Goal: Transaction & Acquisition: Book appointment/travel/reservation

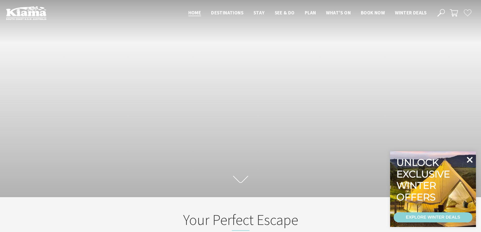
click at [468, 160] on icon at bounding box center [469, 160] width 6 height 6
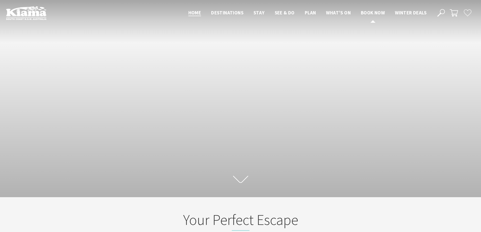
scroll to position [88, 484]
click at [367, 12] on span "Book now" at bounding box center [372, 13] width 24 height 6
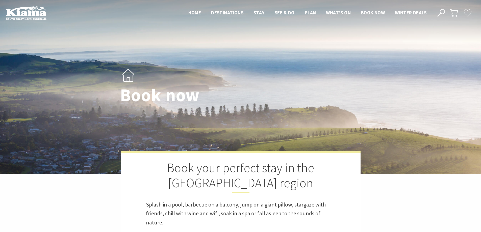
select select "3"
select select "2"
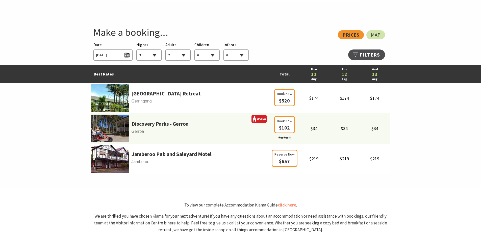
scroll to position [277, 0]
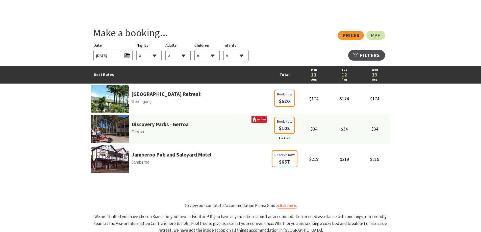
click at [153, 53] on select "1 2 3 4 5 6 7 8 9 10 11 12 13 14 15 16 17 18 19 20 21 22 23 24 25 26 27 28 29 30" at bounding box center [148, 55] width 25 height 11
select select "2"
click at [136, 50] on select "1 2 3 4 5 6 7 8 9 10 11 12 13 14 15 16 17 18 19 20 21 22 23 24 25 26 27 28 29 30" at bounding box center [148, 55] width 25 height 11
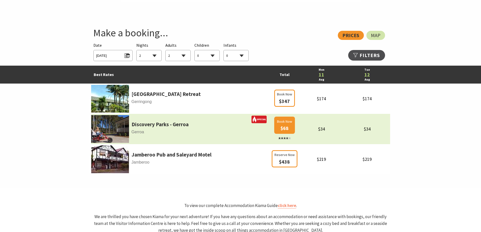
click at [284, 131] on span "$68" at bounding box center [284, 128] width 8 height 6
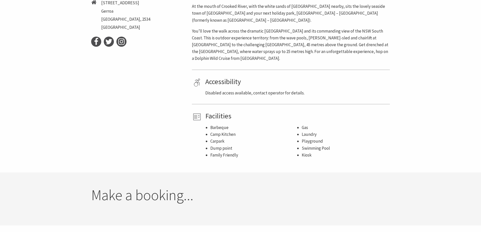
select select "2"
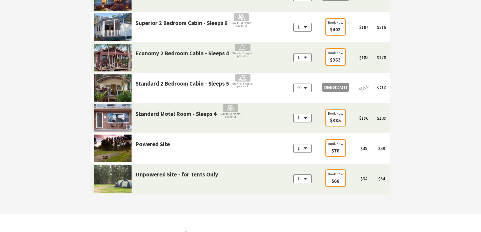
scroll to position [530, 0]
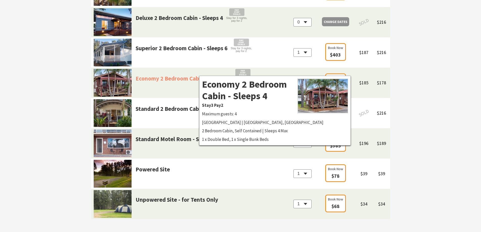
click at [199, 74] on link "Economy 2 Bedroom Cabin - Sleeps 4" at bounding box center [181, 85] width 93 height 23
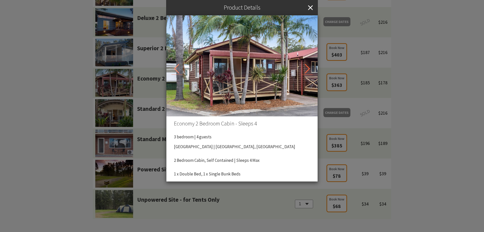
click at [312, 69] on icon at bounding box center [307, 68] width 11 height 11
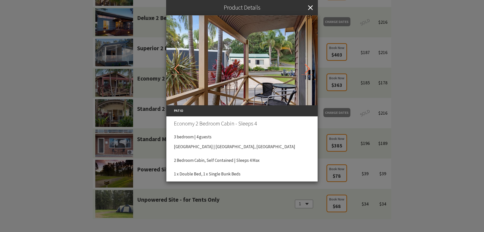
click at [312, 69] on icon at bounding box center [307, 68] width 11 height 11
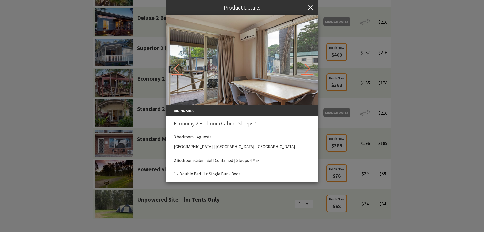
click at [312, 69] on icon at bounding box center [307, 68] width 11 height 11
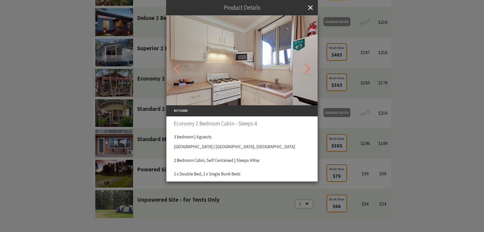
click at [312, 69] on icon at bounding box center [307, 68] width 11 height 11
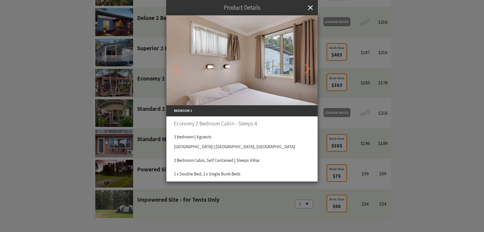
click at [312, 69] on icon at bounding box center [307, 68] width 11 height 11
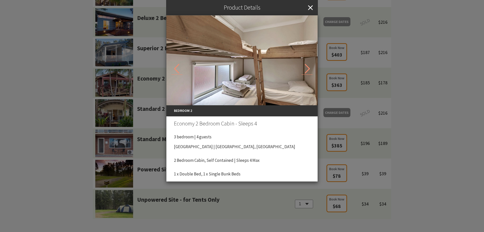
click at [459, 61] on div "Product Details PATIO DINING AREA KITCHEN BEDROOM 1 BEDROOM 2 BATHROOM Economy …" at bounding box center [242, 116] width 484 height 232
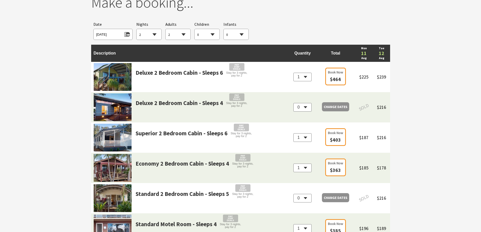
scroll to position [429, 0]
